Goal: Navigation & Orientation: Find specific page/section

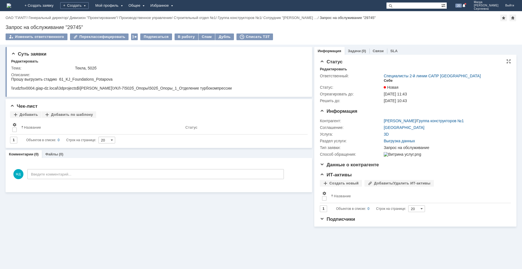
click at [388, 81] on div "Себе" at bounding box center [388, 80] width 9 height 4
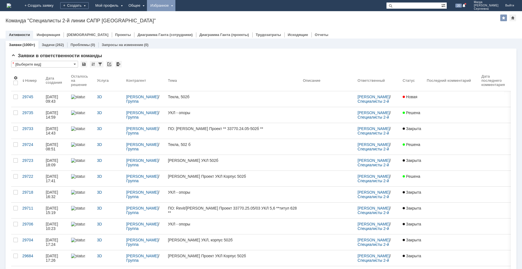
click at [175, 4] on div "Избранное" at bounding box center [161, 5] width 28 height 11
click at [190, 19] on link "Команда "Специалисты 2-й линии САПР [GEOGRAPHIC_DATA]"/Активности" at bounding box center [169, 25] width 42 height 25
